Goal: Task Accomplishment & Management: Use online tool/utility

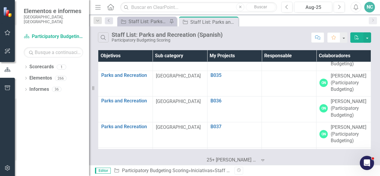
scroll to position [11557, 0]
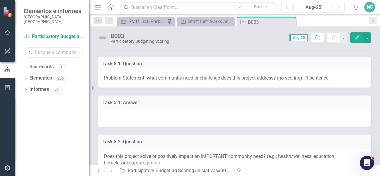
scroll to position [151, 0]
click at [245, 15] on div "Desplegable Búsqueda Iniciativa Staff List: Parks/Recreation Alfiler Iniciativa…" at bounding box center [234, 21] width 291 height 12
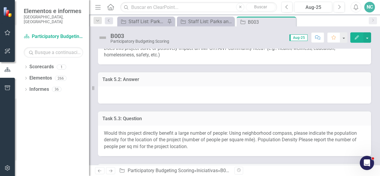
scroll to position [259, 0]
drag, startPoint x: 254, startPoint y: 52, endPoint x: 299, endPoint y: 48, distance: 45.7
click at [299, 48] on div "B003 Participatory Budgeting Scoring Puntuación: 0.00 Aug-25 Completado Comenta…" at bounding box center [234, 95] width 291 height 139
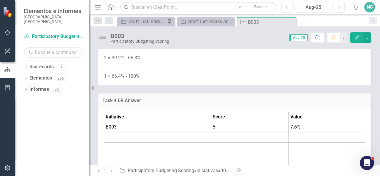
scroll to position [3301, 0]
drag, startPoint x: 218, startPoint y: 72, endPoint x: 195, endPoint y: 72, distance: 22.6
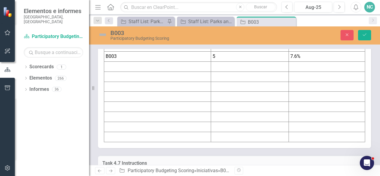
type textarea "<p><strong>Question 4.6A: Input the Percentage of Homes Near Grocery Store</str…"
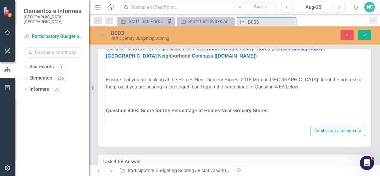
scroll to position [3193, 0]
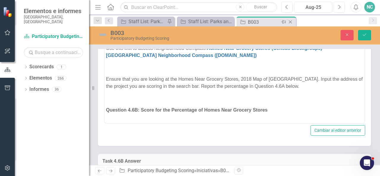
click at [291, 22] on icon at bounding box center [290, 22] width 3 height 3
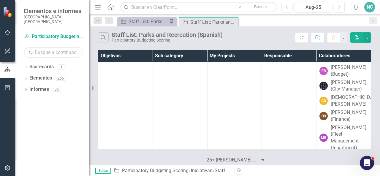
scroll to position [1086, 0]
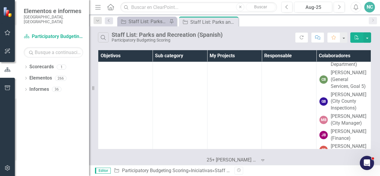
drag, startPoint x: 370, startPoint y: 140, endPoint x: 375, endPoint y: 100, distance: 39.9
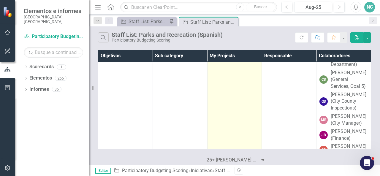
drag, startPoint x: 375, startPoint y: 100, endPoint x: 219, endPoint y: 106, distance: 156.2
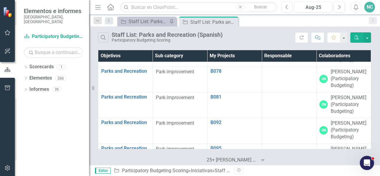
scroll to position [11699, 0]
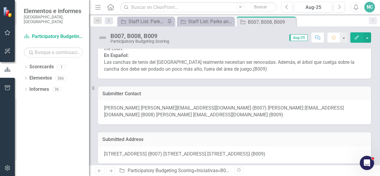
scroll to position [81, 0]
click at [231, 57] on p "The NGP tennis courts very much need to be resurfaced. Also, the tree hanging o…" at bounding box center [235, 54] width 262 height 35
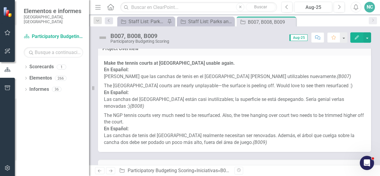
scroll to position [0, 0]
